Goal: Transaction & Acquisition: Purchase product/service

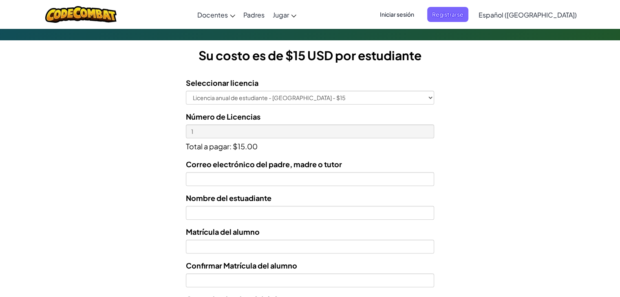
scroll to position [219, 0]
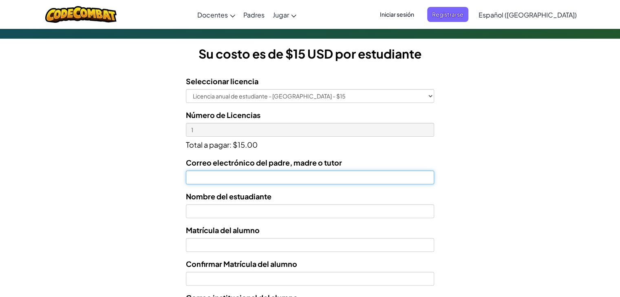
click at [283, 176] on input "Correo electrónico del padre, madre o tutor" at bounding box center [310, 178] width 248 height 14
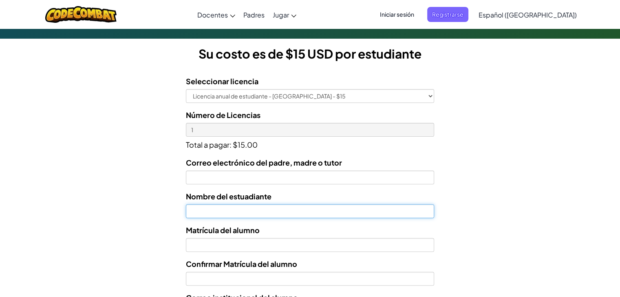
click at [268, 205] on input "text" at bounding box center [310, 212] width 248 height 14
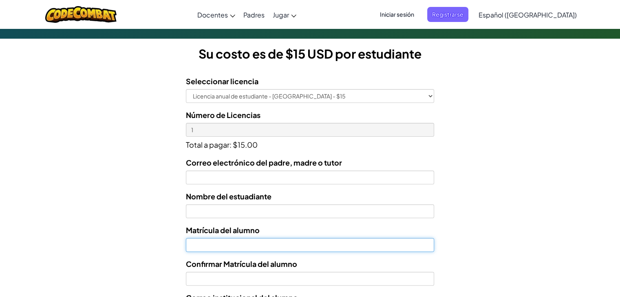
click at [266, 247] on input "Nombre del estuadiante" at bounding box center [310, 245] width 248 height 14
paste input "[EMAIL_ADDRESS][DOMAIN_NAME]"
drag, startPoint x: 267, startPoint y: 243, endPoint x: 226, endPoint y: 247, distance: 41.7
click at [226, 247] on input "[EMAIL_ADDRESS][DOMAIN_NAME]" at bounding box center [310, 245] width 248 height 14
click at [200, 244] on input "AL07174705" at bounding box center [310, 245] width 248 height 14
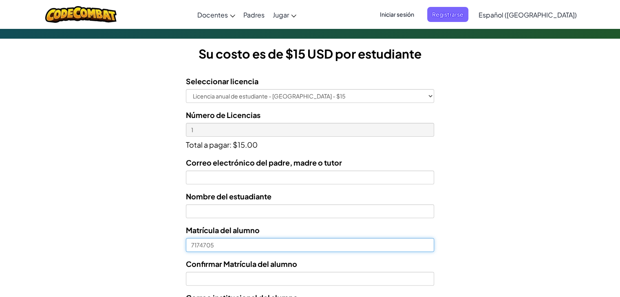
type input "7174705"
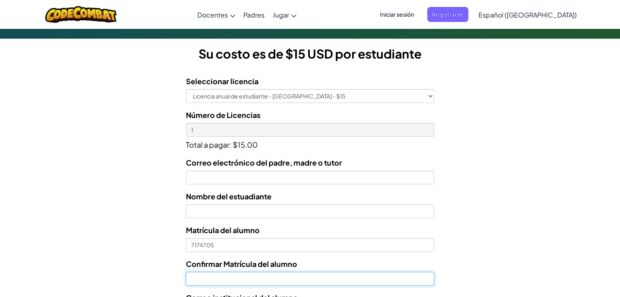
click at [210, 277] on input "Confirmar Matrícula del alumno" at bounding box center [310, 279] width 248 height 14
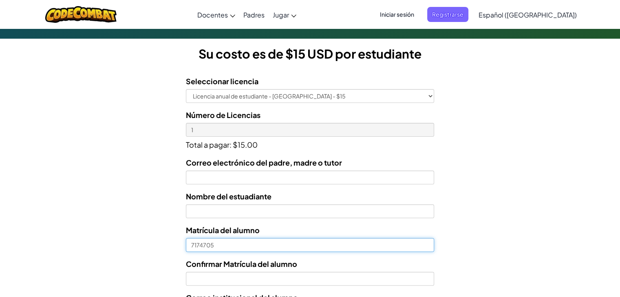
drag, startPoint x: 240, startPoint y: 247, endPoint x: 145, endPoint y: 229, distance: 95.7
click at [145, 229] on form "Seleccionar licencia Licencia anual de estudiante - [GEOGRAPHIC_DATA] - $15 Núm…" at bounding box center [217, 236] width 434 height 335
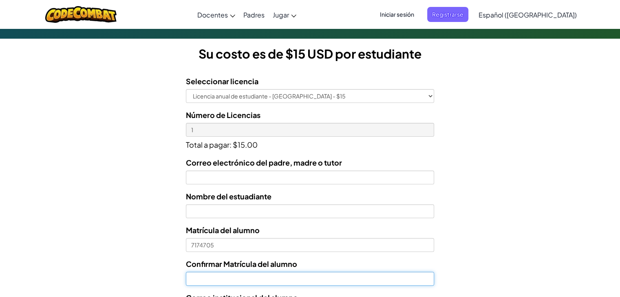
click at [201, 278] on input "Confirmar Matrícula del alumno" at bounding box center [310, 279] width 248 height 14
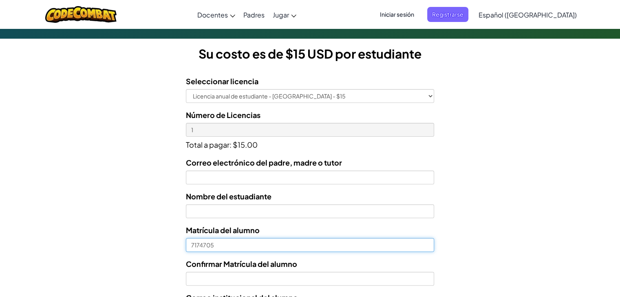
click at [204, 248] on input "7174705" at bounding box center [310, 245] width 248 height 14
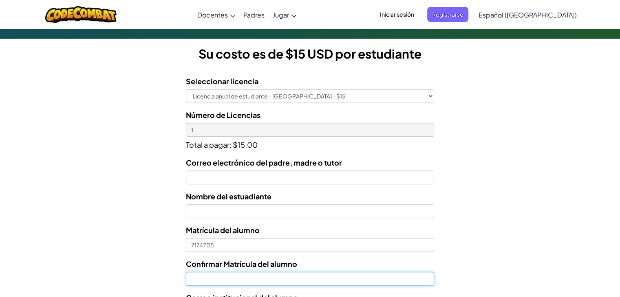
click at [205, 282] on input "Confirmar Matrícula del alumno" at bounding box center [310, 279] width 248 height 14
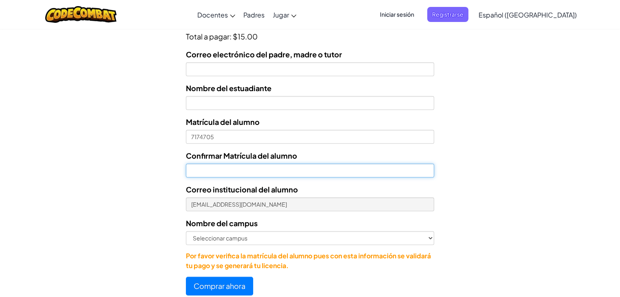
scroll to position [333, 0]
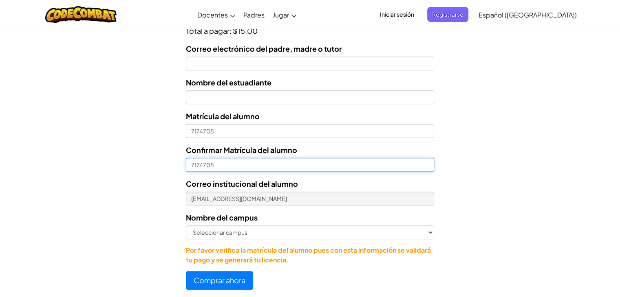
type input "7174705"
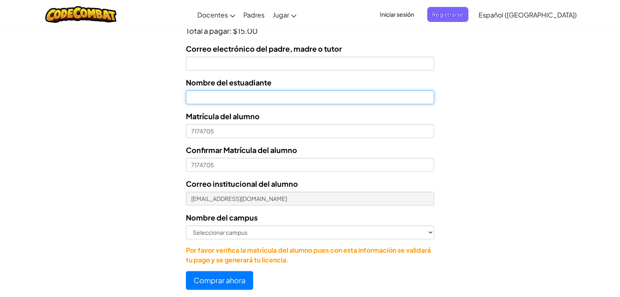
click at [283, 94] on input "text" at bounding box center [310, 97] width 248 height 14
type input "[PERSON_NAME]"
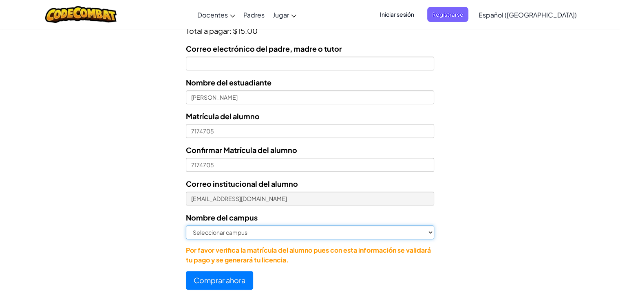
click at [428, 235] on select "Seleccionar campus [GEOGRAPHIC_DATA] Central [GEOGRAPHIC_DATA] [GEOGRAPHIC_DATA…" at bounding box center [310, 233] width 248 height 14
select select "Querétaro"
click at [186, 226] on select "Seleccionar campus [GEOGRAPHIC_DATA] Central [GEOGRAPHIC_DATA] [GEOGRAPHIC_DATA…" at bounding box center [310, 233] width 248 height 14
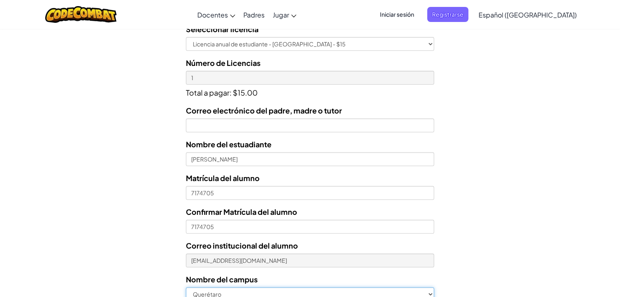
scroll to position [266, 0]
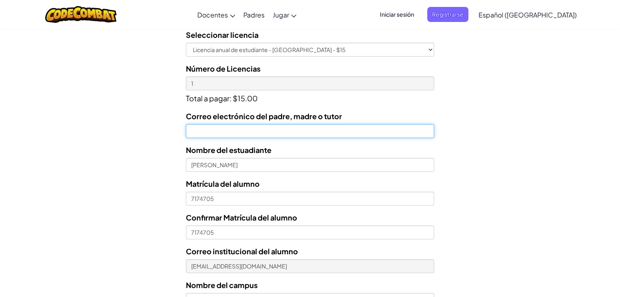
click at [304, 133] on input "Correo electrónico del padre, madre o tutor" at bounding box center [310, 131] width 248 height 14
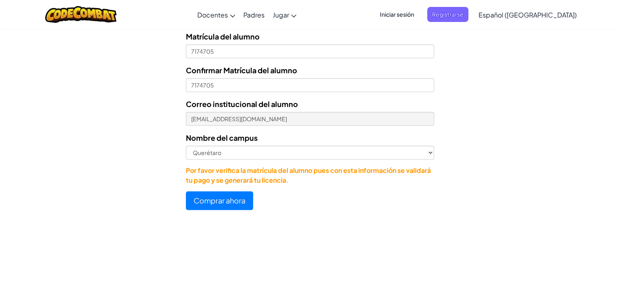
type input "[EMAIL_ADDRESS][DOMAIN_NAME]"
click at [236, 199] on button "Comprar ahora" at bounding box center [219, 201] width 67 height 19
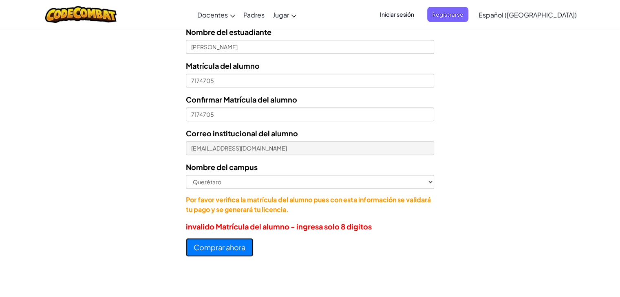
scroll to position [310, 0]
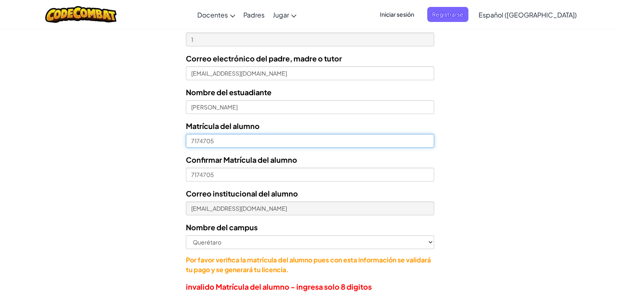
click at [191, 142] on input "7174705" at bounding box center [310, 141] width 248 height 14
type input "07174705"
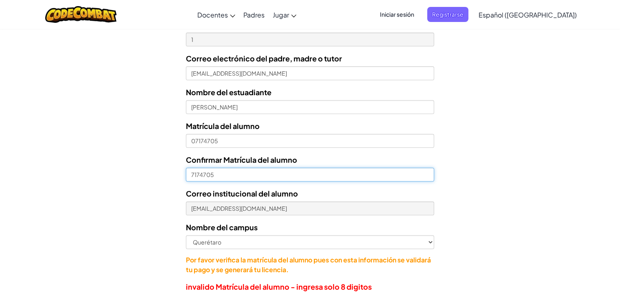
click at [190, 177] on input "7174705" at bounding box center [310, 175] width 248 height 14
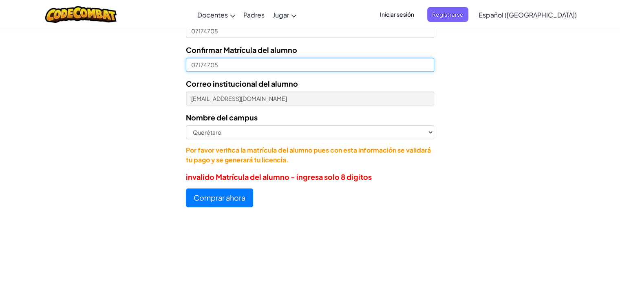
scroll to position [420, 0]
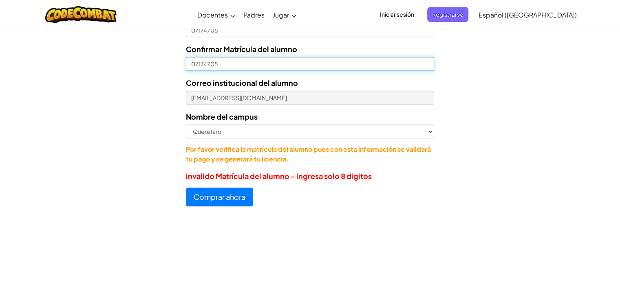
type input "07174705"
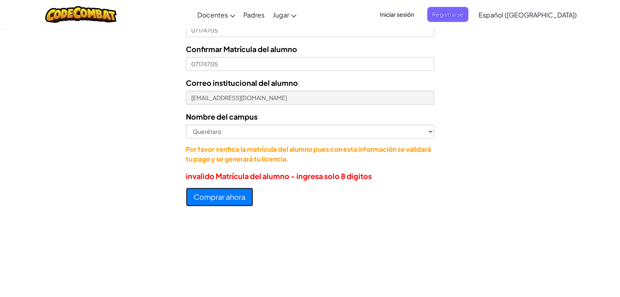
click at [225, 198] on button "Comprar ahora" at bounding box center [219, 197] width 67 height 19
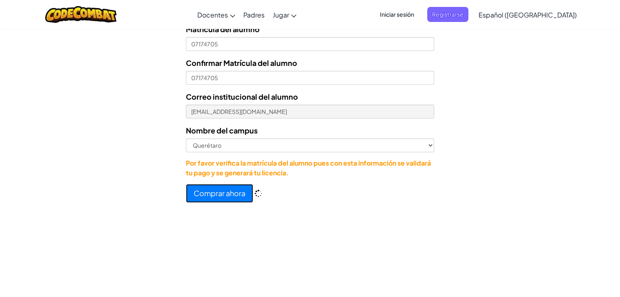
scroll to position [434, 0]
